Goal: Information Seeking & Learning: Compare options

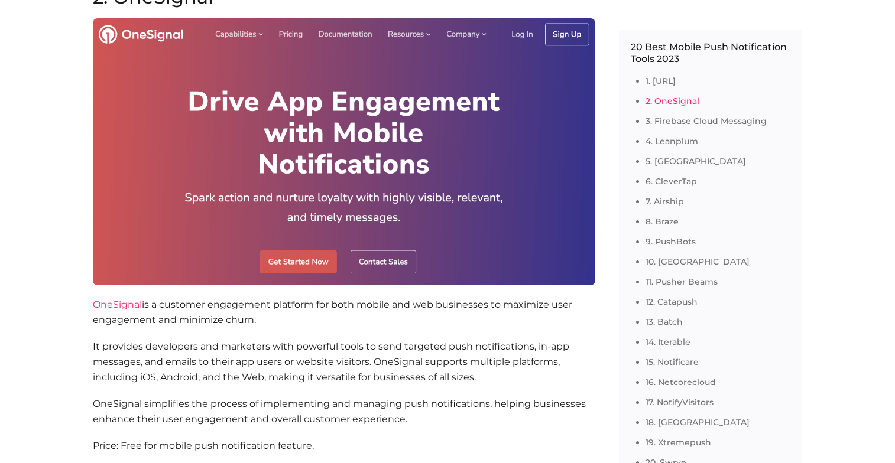
scroll to position [1765, 0]
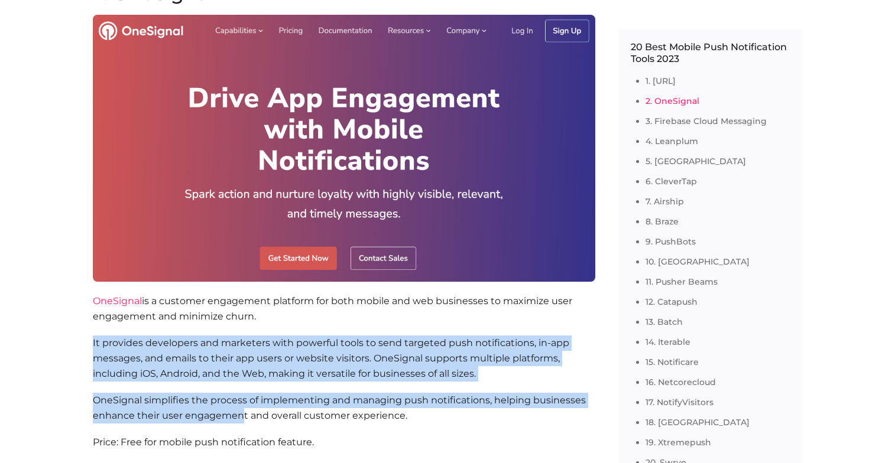
drag, startPoint x: 241, startPoint y: 322, endPoint x: 241, endPoint y: 401, distance: 78.6
click at [241, 401] on section "2. OneSignal OneSignal is a customer engagement platform for both mobile and we…" at bounding box center [344, 232] width 502 height 497
click at [241, 401] on p "OneSignal simplifies the process of implementing and managing push notification…" at bounding box center [344, 408] width 502 height 30
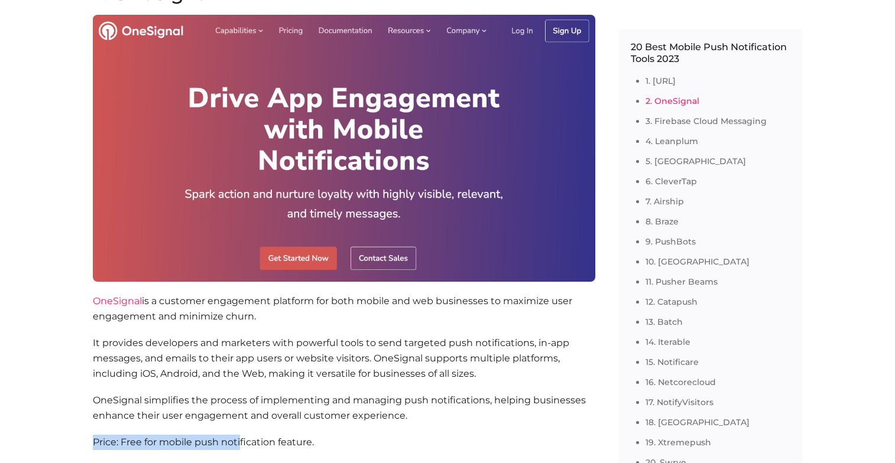
drag, startPoint x: 239, startPoint y: 414, endPoint x: 238, endPoint y: 425, distance: 11.2
click at [238, 425] on section "2. OneSignal OneSignal is a customer engagement platform for both mobile and we…" at bounding box center [344, 232] width 502 height 497
click at [238, 435] on p "Price: Free for mobile push notification feature." at bounding box center [344, 458] width 502 height 46
drag, startPoint x: 238, startPoint y: 425, endPoint x: 216, endPoint y: 419, distance: 22.8
click at [217, 417] on section "2. OneSignal OneSignal is a customer engagement platform for both mobile and we…" at bounding box center [344, 232] width 502 height 497
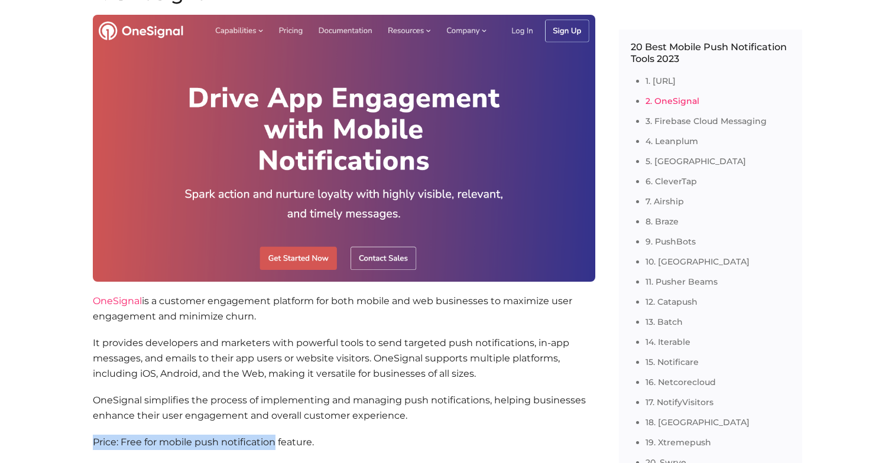
click at [216, 435] on p "Price: Free for mobile push notification feature." at bounding box center [344, 458] width 502 height 46
drag, startPoint x: 216, startPoint y: 419, endPoint x: 186, endPoint y: 401, distance: 34.7
click at [186, 401] on section "2. OneSignal OneSignal is a customer engagement platform for both mobile and we…" at bounding box center [344, 232] width 502 height 497
click at [186, 401] on p "OneSignal simplifies the process of implementing and managing push notification…" at bounding box center [344, 408] width 502 height 30
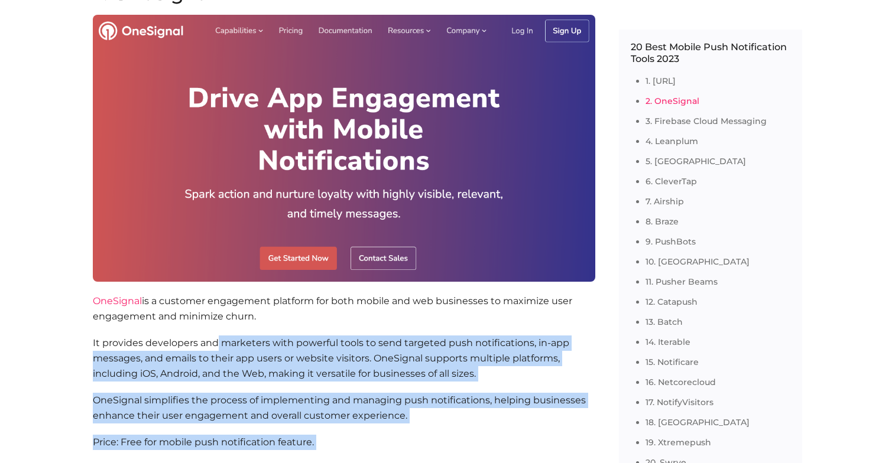
drag, startPoint x: 174, startPoint y: 435, endPoint x: 217, endPoint y: 323, distance: 119.8
click at [217, 323] on section "2. OneSignal OneSignal is a customer engagement platform for both mobile and we…" at bounding box center [344, 232] width 502 height 497
click at [217, 336] on p "It provides developers and marketers with powerful tools to send targeted push …" at bounding box center [344, 359] width 502 height 46
drag, startPoint x: 217, startPoint y: 323, endPoint x: 174, endPoint y: 429, distance: 114.6
click at [175, 424] on section "2. OneSignal OneSignal is a customer engagement platform for both mobile and we…" at bounding box center [344, 232] width 502 height 497
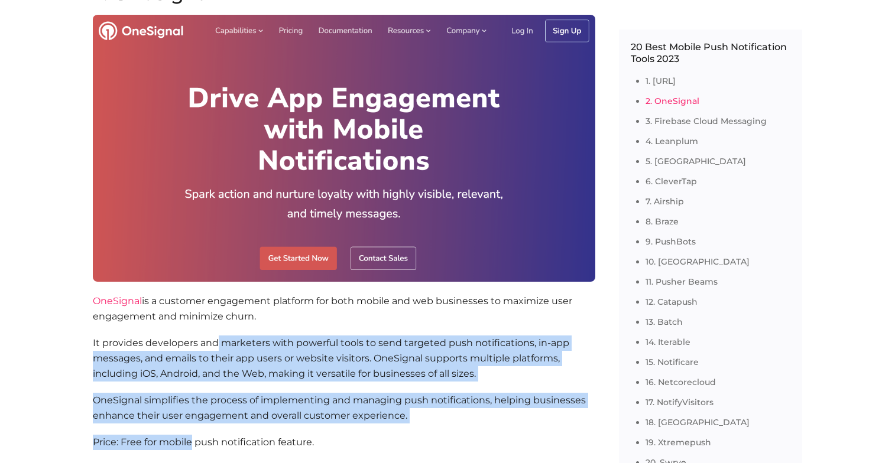
click at [174, 435] on p "Price: Free for mobile push notification feature." at bounding box center [344, 458] width 502 height 46
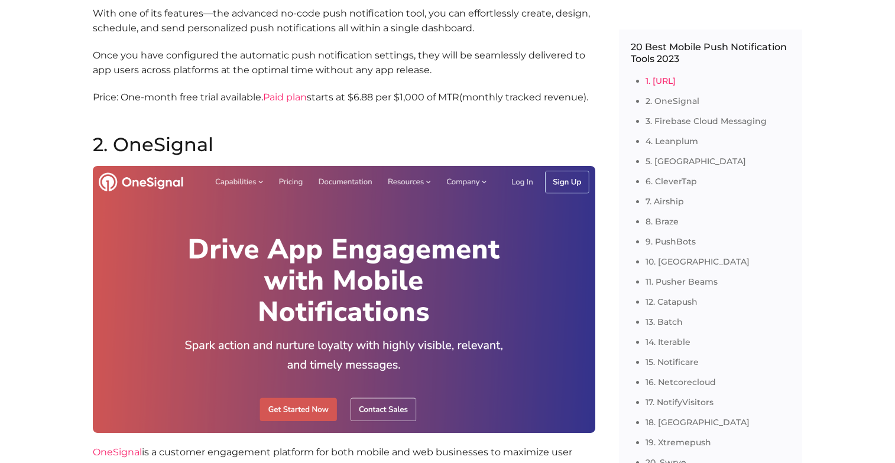
scroll to position [1613, 0]
click at [183, 136] on h2 "2. OneSignal" at bounding box center [344, 145] width 502 height 19
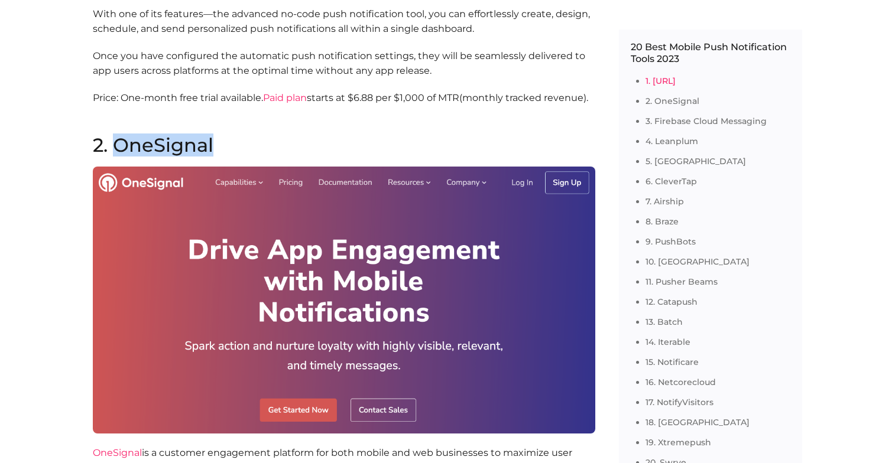
click at [183, 136] on h2 "2. OneSignal" at bounding box center [344, 145] width 502 height 19
copy h2 "OneSignal"
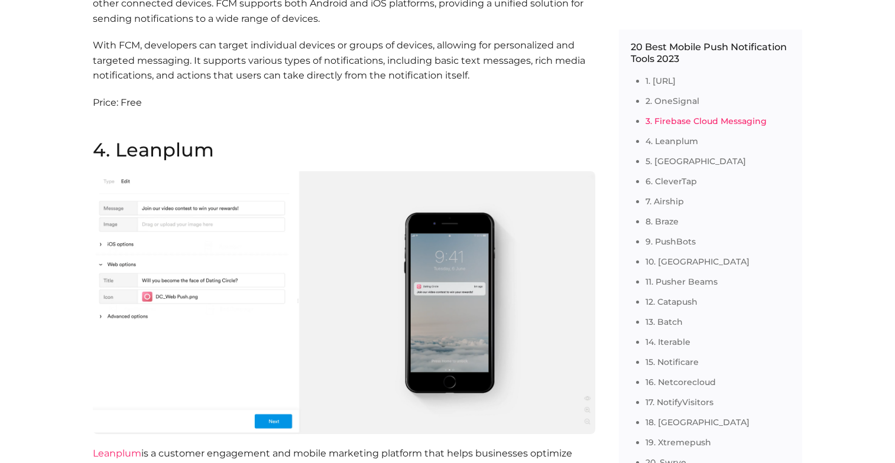
scroll to position [2513, 0]
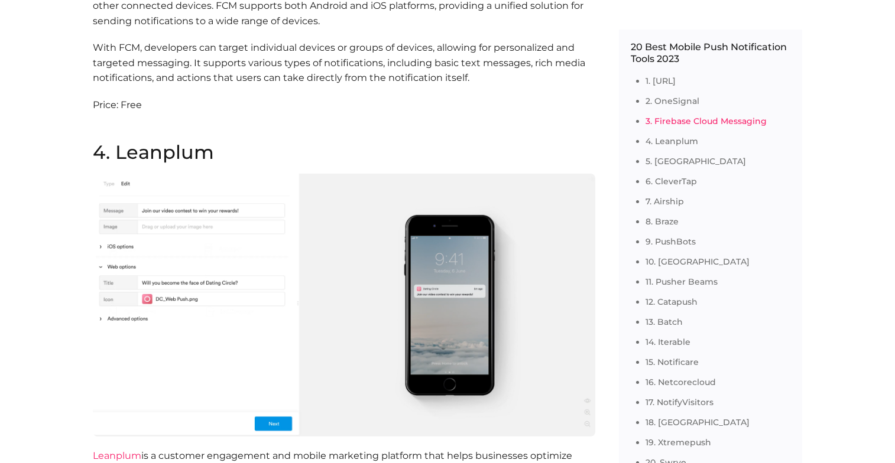
click at [171, 143] on h2 "4. Leanplum" at bounding box center [344, 152] width 502 height 19
copy h2 "Leanplum"
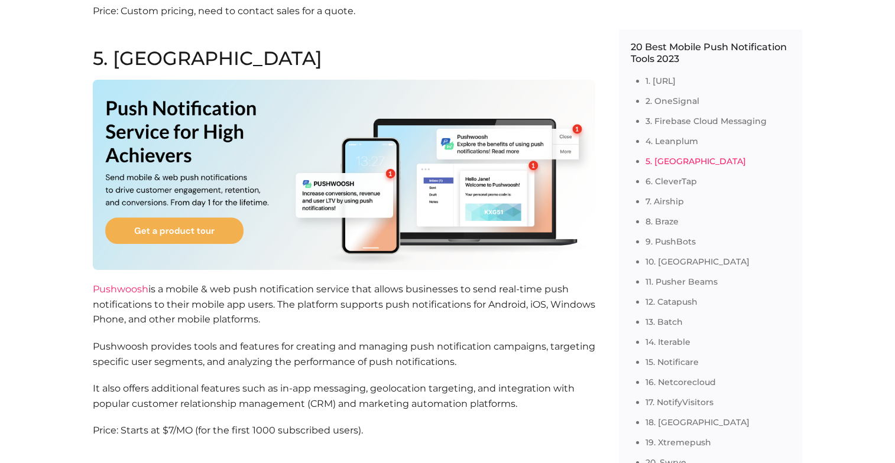
scroll to position [3109, 0]
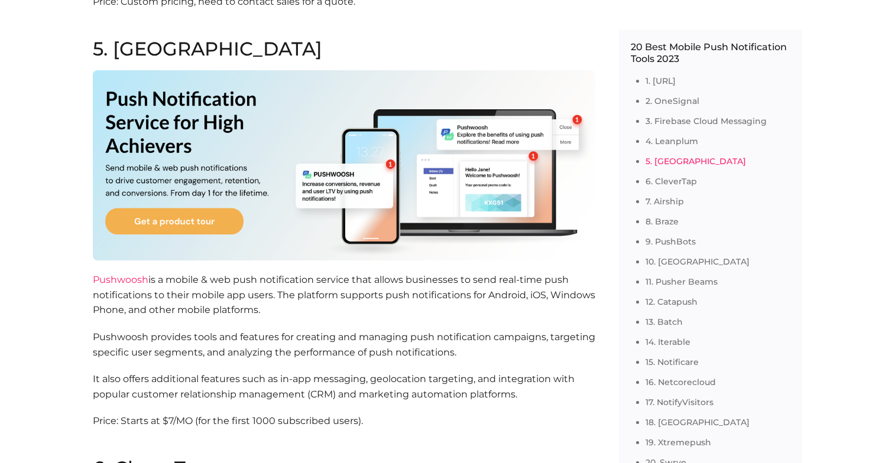
drag, startPoint x: 348, startPoint y: 328, endPoint x: 362, endPoint y: 400, distance: 73.4
click at [362, 400] on section "5. Pushwoosh Pushwoosh is a mobile & web push notification service that allows …" at bounding box center [344, 250] width 502 height 420
click at [362, 414] on p "Price: Starts at $7/MO (for the first 1000 subscribed users)." at bounding box center [344, 437] width 502 height 46
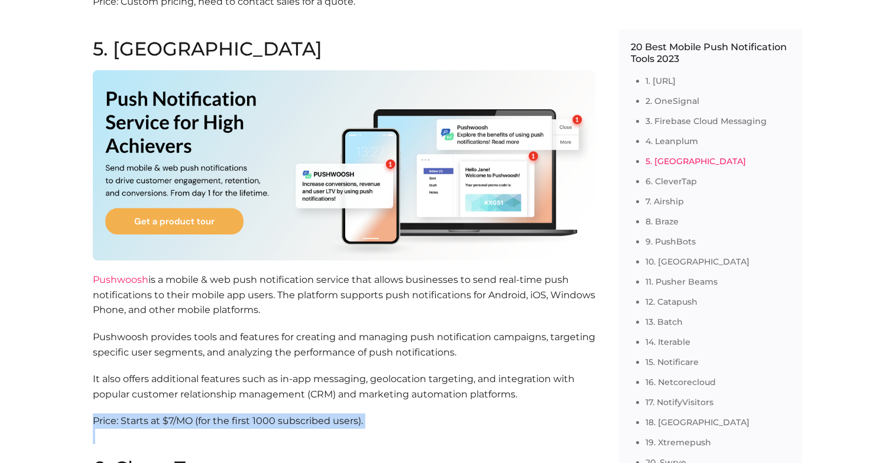
drag, startPoint x: 362, startPoint y: 400, endPoint x: 394, endPoint y: 387, distance: 35.2
click at [394, 414] on p "Price: Starts at $7/MO (for the first 1000 subscribed users)." at bounding box center [344, 437] width 502 height 46
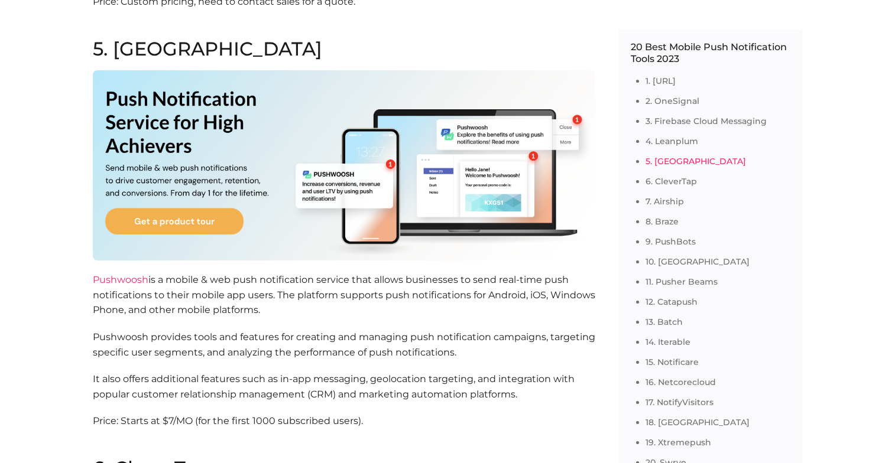
click at [394, 414] on p "Price: Starts at $7/MO (for the first 1000 subscribed users)." at bounding box center [344, 437] width 502 height 46
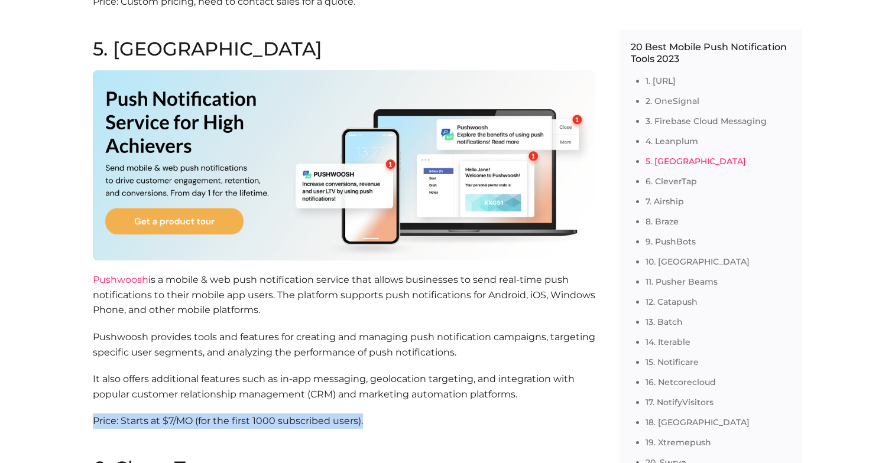
drag, startPoint x: 377, startPoint y: 398, endPoint x: 387, endPoint y: 397, distance: 10.7
click at [387, 414] on p "Price: Starts at $7/MO (for the first 1000 subscribed users)." at bounding box center [344, 437] width 502 height 46
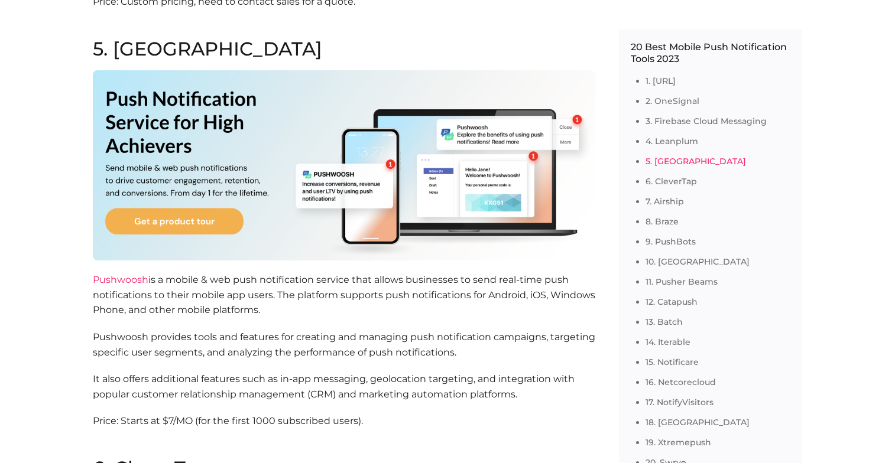
click at [387, 414] on p "Price: Starts at $7/MO (for the first 1000 subscribed users)." at bounding box center [344, 437] width 502 height 46
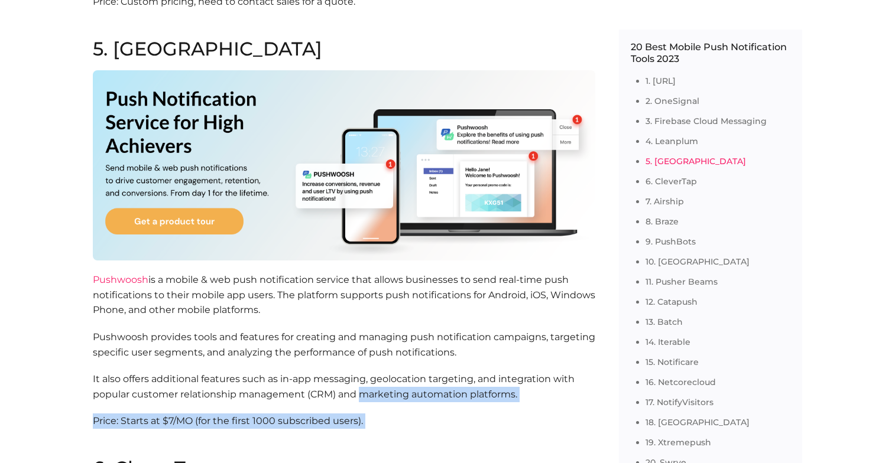
drag, startPoint x: 387, startPoint y: 397, endPoint x: 374, endPoint y: 370, distance: 29.6
click at [374, 370] on section "5. Pushwoosh Pushwoosh is a mobile & web push notification service that allows …" at bounding box center [344, 250] width 502 height 420
click at [374, 372] on p "It also offers additional features such as in-app messaging, geolocation target…" at bounding box center [344, 387] width 502 height 30
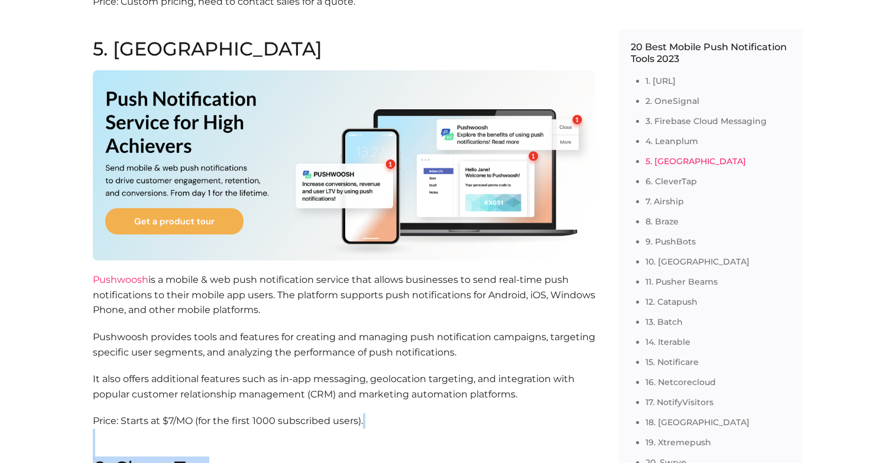
drag, startPoint x: 393, startPoint y: 410, endPoint x: 393, endPoint y: 430, distance: 19.5
click at [393, 459] on h2 "6. CleverTap" at bounding box center [344, 468] width 502 height 19
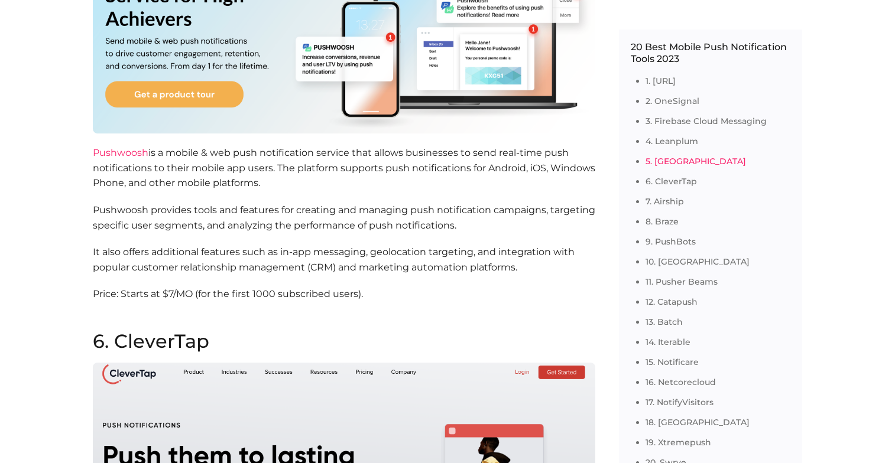
scroll to position [3221, 0]
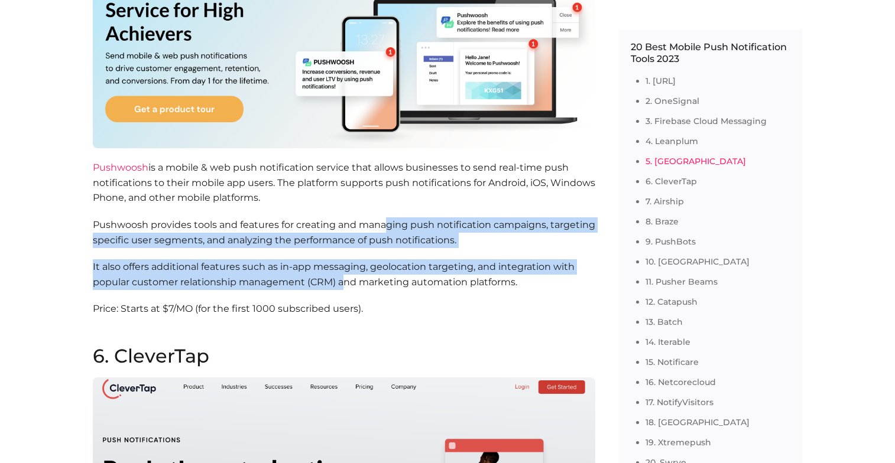
drag, startPoint x: 377, startPoint y: 168, endPoint x: 384, endPoint y: 226, distance: 58.4
click at [384, 226] on section "5. Pushwoosh Pushwoosh is a mobile & web push notification service that allows …" at bounding box center [344, 137] width 502 height 420
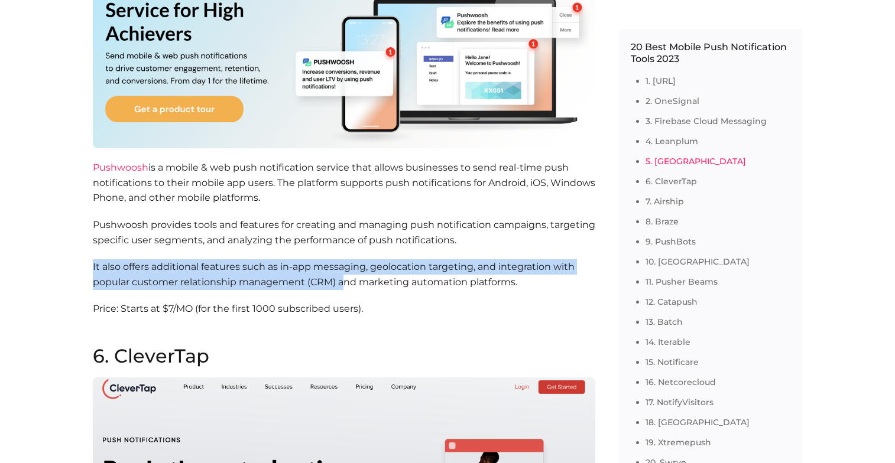
click at [384, 226] on section "5. Pushwoosh Pushwoosh is a mobile & web push notification service that allows …" at bounding box center [344, 137] width 502 height 420
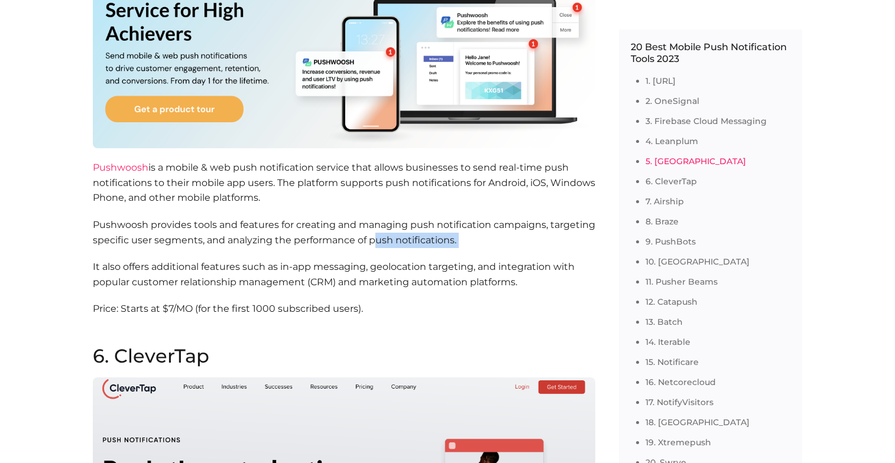
drag, startPoint x: 384, startPoint y: 249, endPoint x: 377, endPoint y: 209, distance: 40.8
click at [377, 209] on section "5. Pushwoosh Pushwoosh is a mobile & web push notification service that allows …" at bounding box center [344, 137] width 502 height 420
click at [377, 218] on p "Pushwoosh provides tools and features for creating and managing push notificati…" at bounding box center [344, 233] width 502 height 30
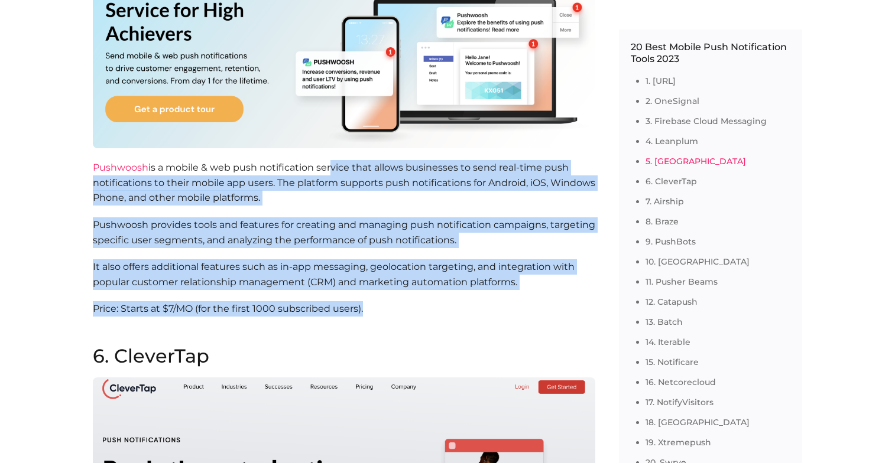
drag, startPoint x: 384, startPoint y: 275, endPoint x: 329, endPoint y: 139, distance: 146.9
click at [329, 139] on section "5. Pushwoosh Pushwoosh is a mobile & web push notification service that allows …" at bounding box center [344, 137] width 502 height 420
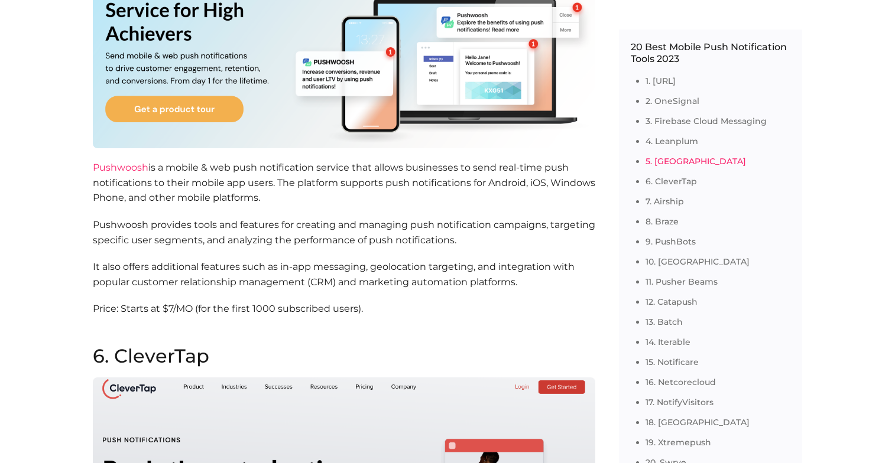
click at [329, 160] on p "Pushwoosh is a mobile & web push notification service that allows businesses to…" at bounding box center [344, 183] width 502 height 46
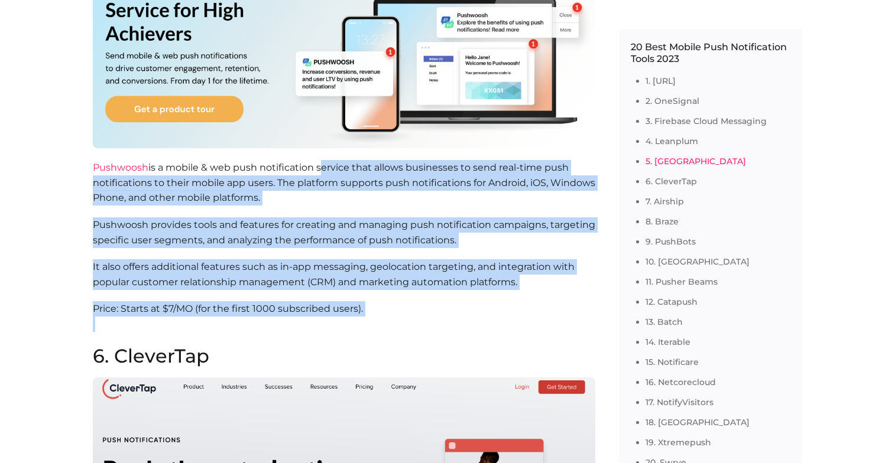
drag, startPoint x: 329, startPoint y: 138, endPoint x: 394, endPoint y: 294, distance: 168.5
click at [394, 294] on section "5. Pushwoosh Pushwoosh is a mobile & web push notification service that allows …" at bounding box center [344, 137] width 502 height 420
click at [394, 301] on p "Price: Starts at $7/MO (for the first 1000 subscribed users)." at bounding box center [344, 324] width 502 height 46
drag, startPoint x: 394, startPoint y: 294, endPoint x: 78, endPoint y: 130, distance: 355.6
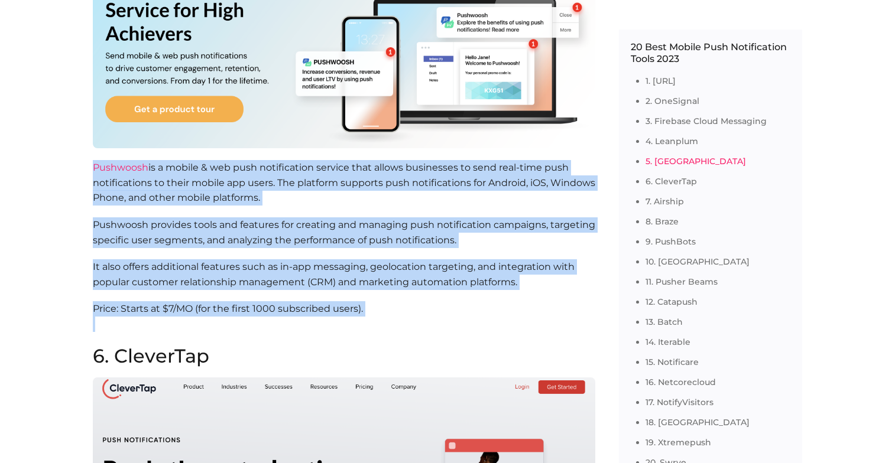
drag, startPoint x: 78, startPoint y: 130, endPoint x: 388, endPoint y: 286, distance: 346.6
click at [388, 301] on p "Price: Starts at $7/MO (for the first 1000 subscribed users)." at bounding box center [344, 324] width 502 height 46
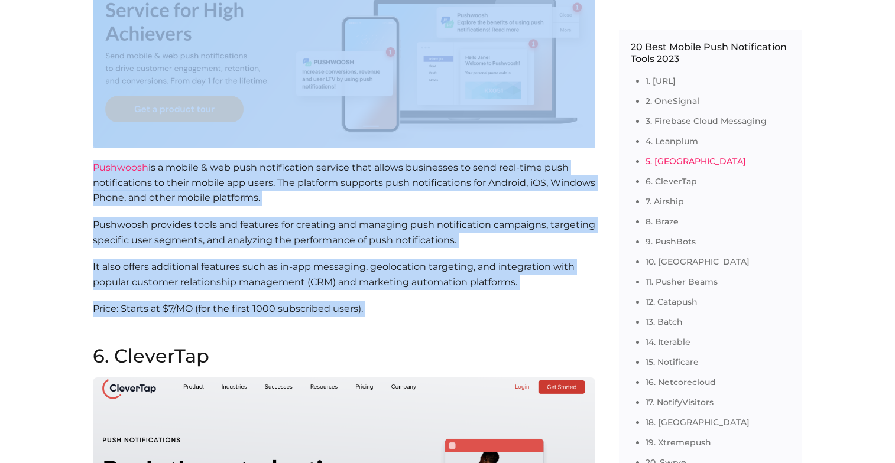
drag, startPoint x: 388, startPoint y: 286, endPoint x: 63, endPoint y: 105, distance: 371.6
drag, startPoint x: 63, startPoint y: 105, endPoint x: 373, endPoint y: 305, distance: 368.9
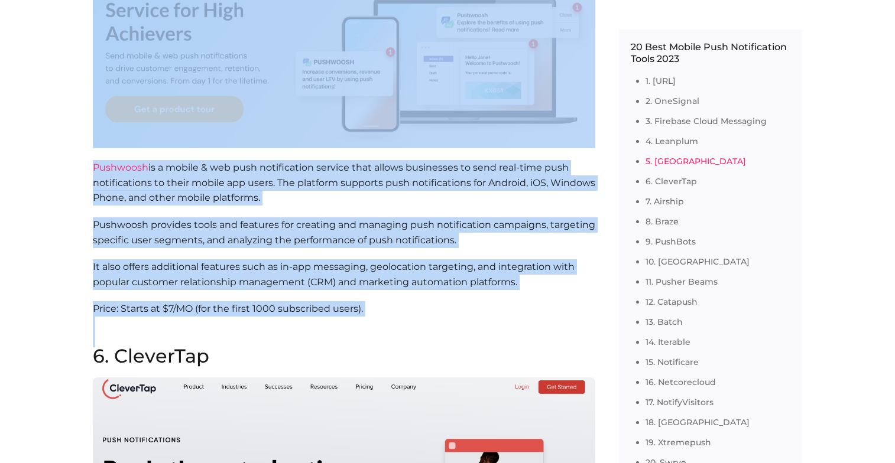
click at [373, 305] on p "Price: Starts at $7/MO (for the first 1000 subscribed users)." at bounding box center [344, 324] width 502 height 46
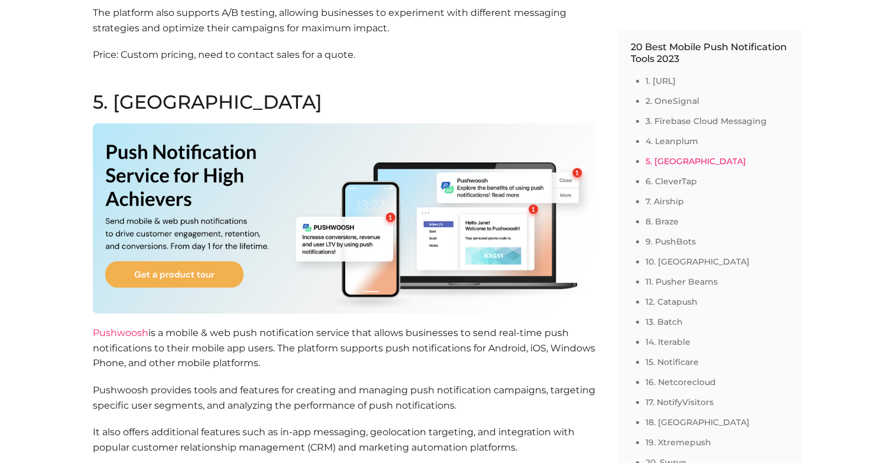
scroll to position [3056, 0]
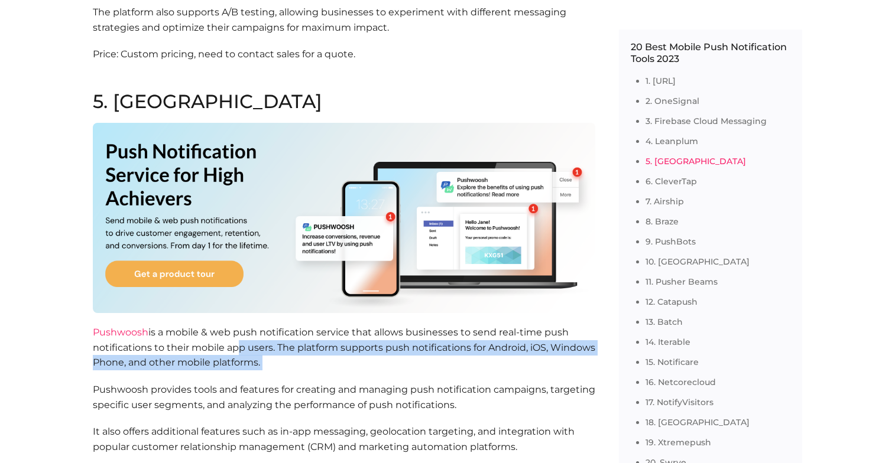
drag, startPoint x: 249, startPoint y: 319, endPoint x: 279, endPoint y: 350, distance: 43.1
click at [279, 350] on section "5. Pushwoosh Pushwoosh is a mobile & web push notification service that allows …" at bounding box center [344, 302] width 502 height 420
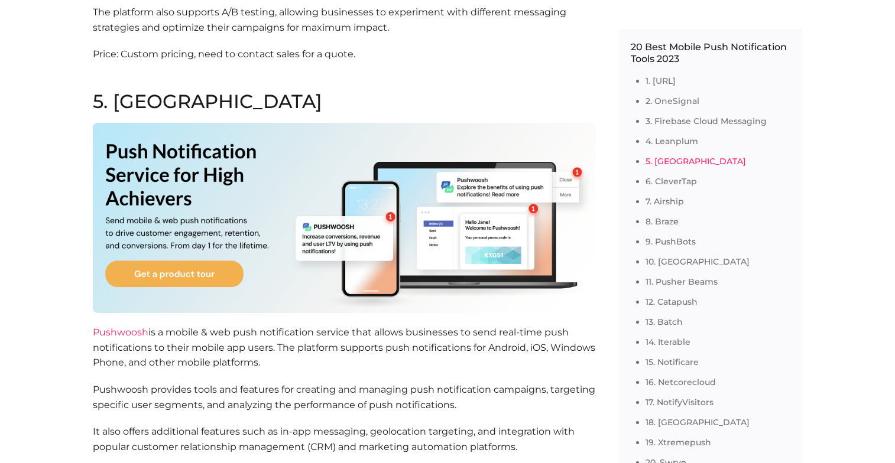
drag, startPoint x: 68, startPoint y: 213, endPoint x: 310, endPoint y: 292, distance: 254.4
click at [310, 292] on section "5. Pushwoosh Pushwoosh is a mobile & web push notification service that allows …" at bounding box center [344, 302] width 502 height 420
drag, startPoint x: 310, startPoint y: 292, endPoint x: 245, endPoint y: 295, distance: 64.5
click at [245, 295] on section "5. Pushwoosh Pushwoosh is a mobile & web push notification service that allows …" at bounding box center [344, 302] width 502 height 420
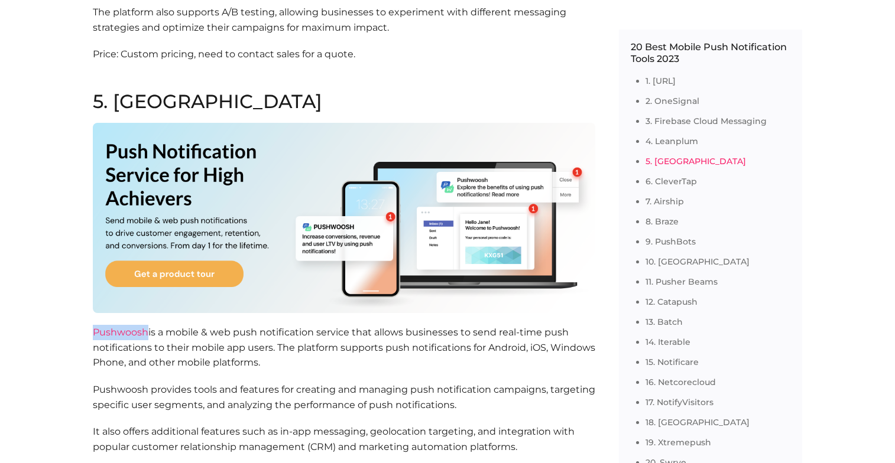
click at [245, 295] on section "5. Pushwoosh Pushwoosh is a mobile & web push notification service that allows …" at bounding box center [344, 302] width 502 height 420
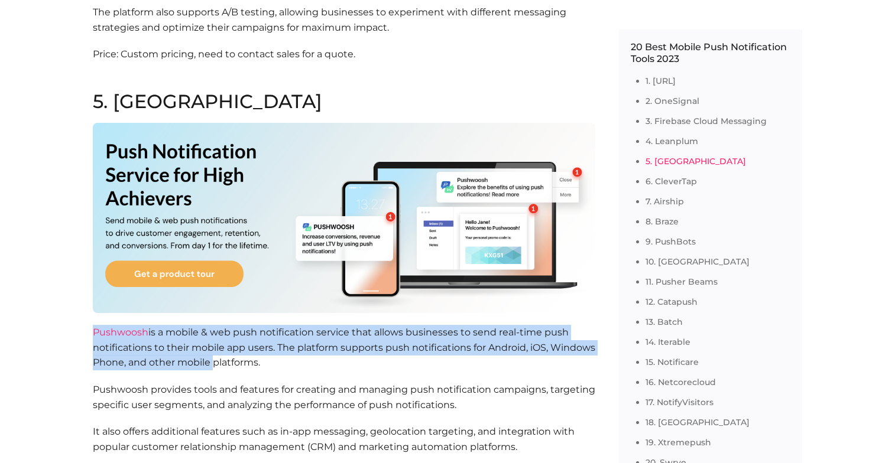
drag, startPoint x: 245, startPoint y: 295, endPoint x: 283, endPoint y: 351, distance: 67.7
click at [283, 351] on section "5. Pushwoosh Pushwoosh is a mobile & web push notification service that allows …" at bounding box center [344, 302] width 502 height 420
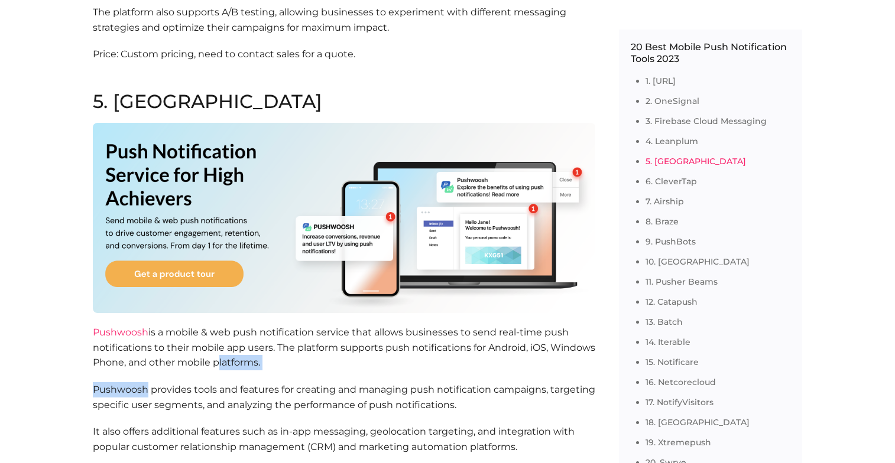
drag, startPoint x: 283, startPoint y: 351, endPoint x: 296, endPoint y: 343, distance: 14.6
click at [296, 343] on section "5. Pushwoosh Pushwoosh is a mobile & web push notification service that allows …" at bounding box center [344, 302] width 502 height 420
click at [296, 343] on p "Pushwoosh is a mobile & web push notification service that allows businesses to…" at bounding box center [344, 348] width 502 height 46
click at [184, 251] on img at bounding box center [344, 218] width 502 height 190
click at [128, 325] on p "Pushwoosh is a mobile & web push notification service that allows businesses to…" at bounding box center [344, 348] width 502 height 46
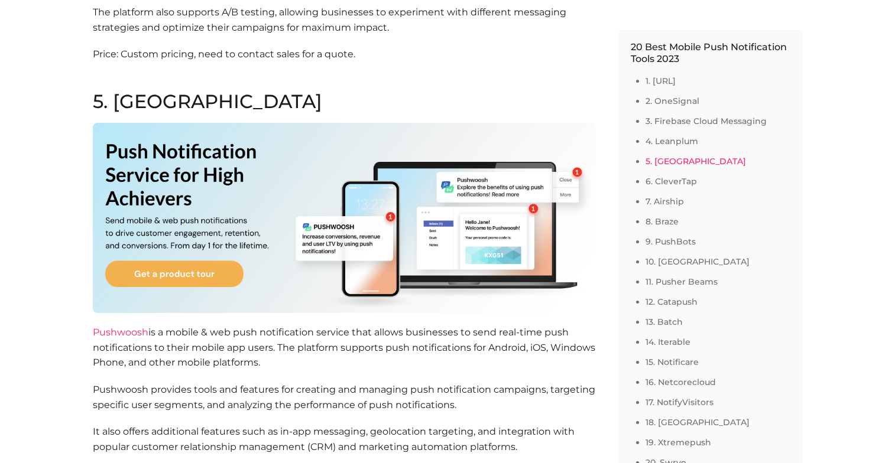
click at [126, 327] on link "Pushwoosh" at bounding box center [121, 332] width 56 height 11
